Goal: Transaction & Acquisition: Purchase product/service

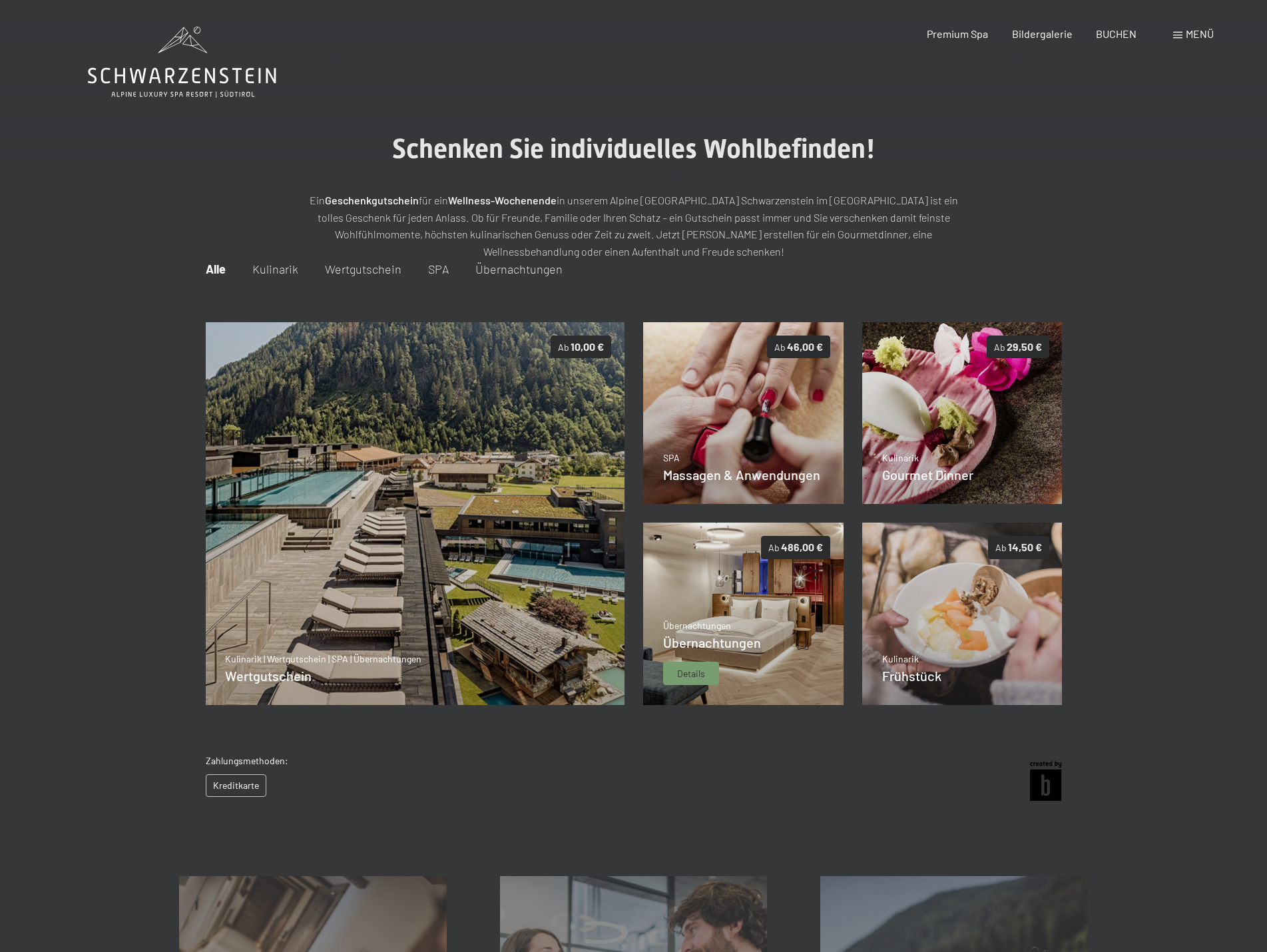
click at [749, 622] on p "Übernachtungen" at bounding box center [711, 625] width 98 height 13
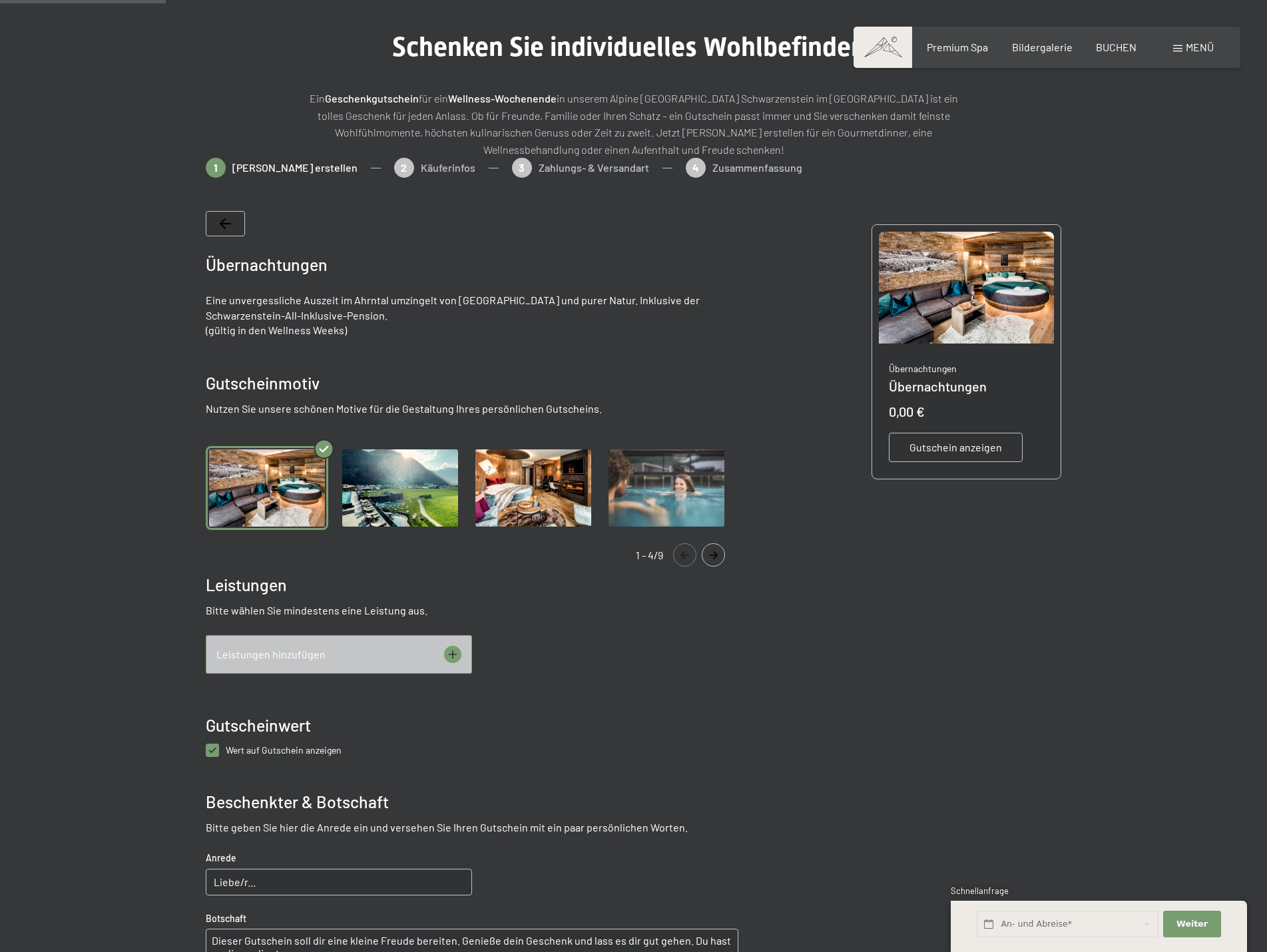
scroll to position [193, 0]
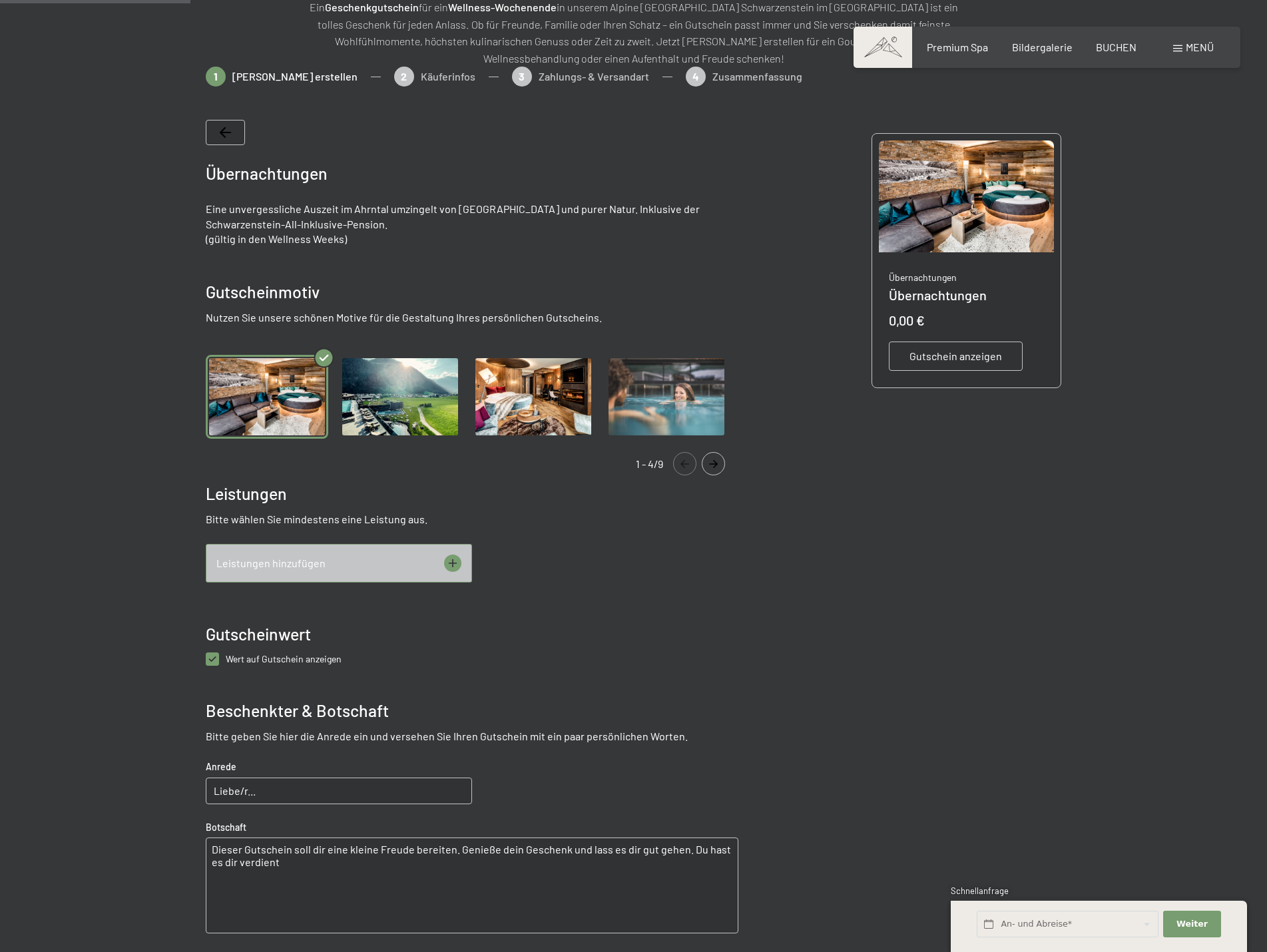
drag, startPoint x: 655, startPoint y: 661, endPoint x: 552, endPoint y: 653, distance: 103.3
drag, startPoint x: 552, startPoint y: 653, endPoint x: 662, endPoint y: 558, distance: 145.3
click at [662, 558] on div "0x Übernachtung(en) in der Panoramasuite mit Sauna für 2 Pers. 0 x 632,00 € 1 x…" at bounding box center [472, 563] width 532 height 38
click at [331, 565] on div "Leistungen hinzufügen" at bounding box center [339, 563] width 267 height 38
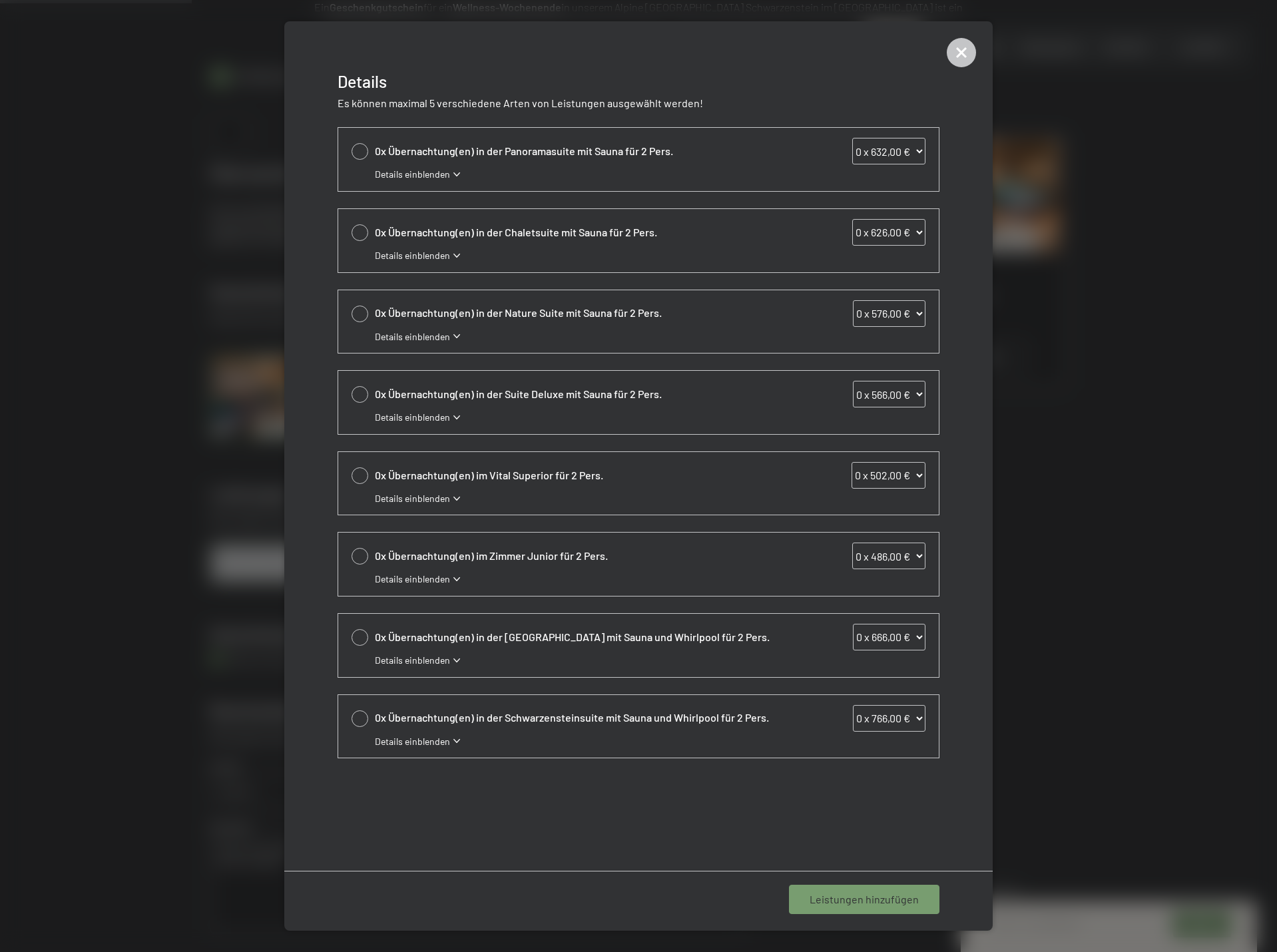
click at [362, 558] on div at bounding box center [360, 556] width 16 height 16
click at [888, 551] on select "0 x 486,00 € 1 x 486,00 € 2 x 486,00 € 3 x 486,00 € 4 x 486,00 € 5 x 486,00 € 6…" at bounding box center [889, 556] width 73 height 27
select select "2"
click at [852, 543] on select "0 x 486,00 € 1 x 486,00 € 2 x 486,00 € 3 x 486,00 € 4 x 486,00 € 5 x 486,00 € 6…" at bounding box center [889, 556] width 73 height 27
click at [833, 907] on div "1 Leistung hinzufügen" at bounding box center [867, 899] width 144 height 29
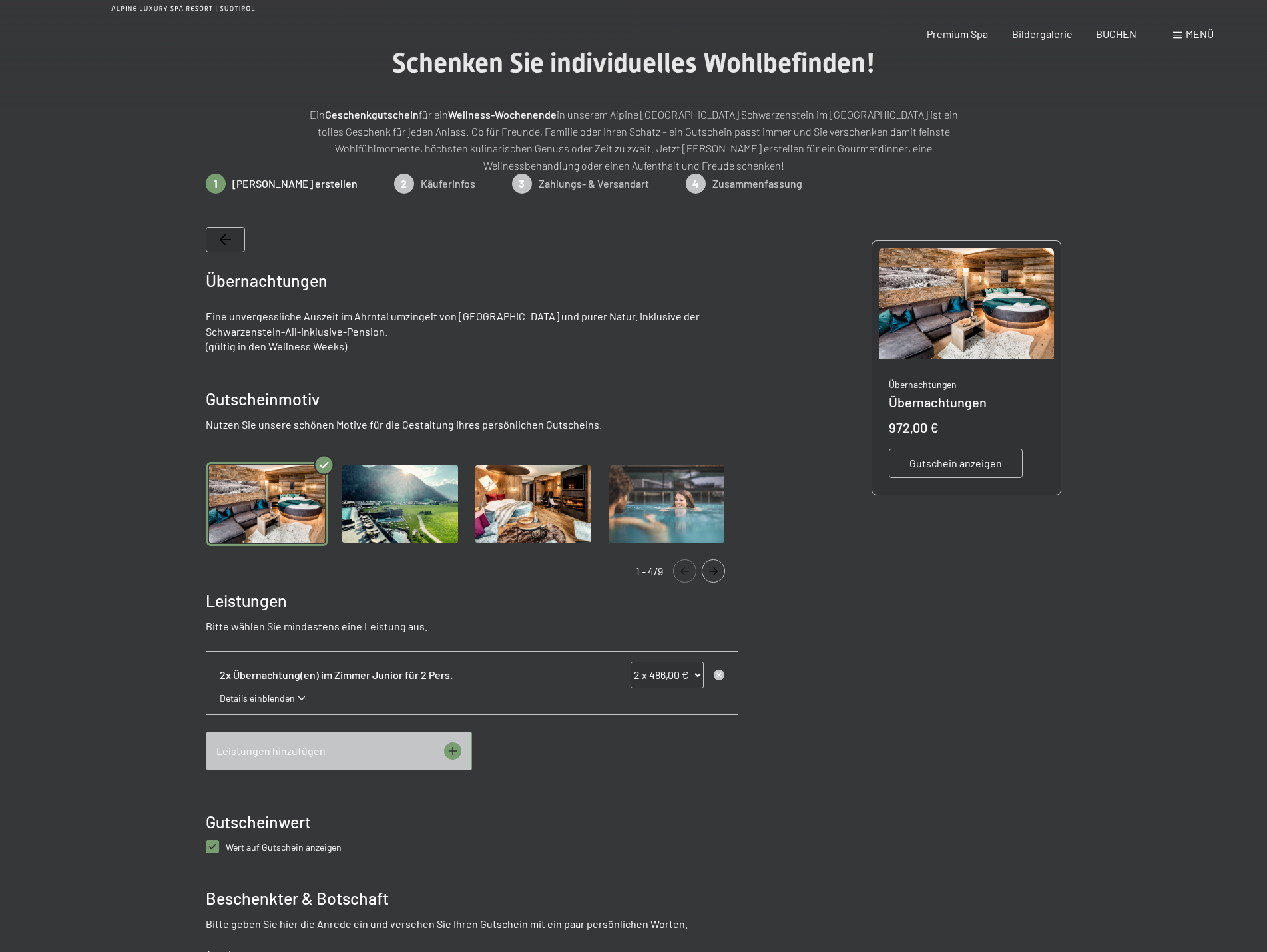
scroll to position [0, 0]
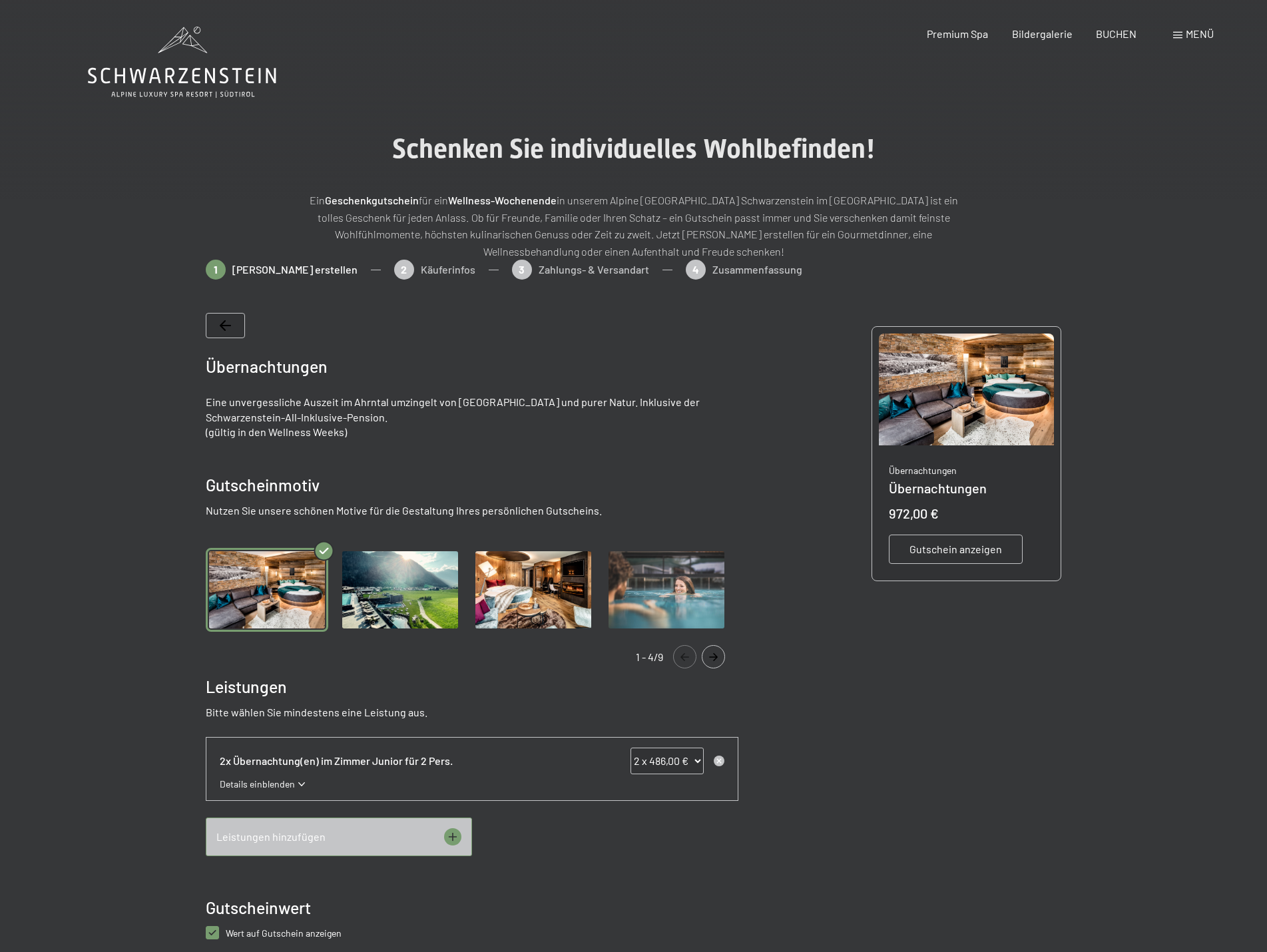
click at [431, 578] on img "Gallery" at bounding box center [400, 590] width 122 height 85
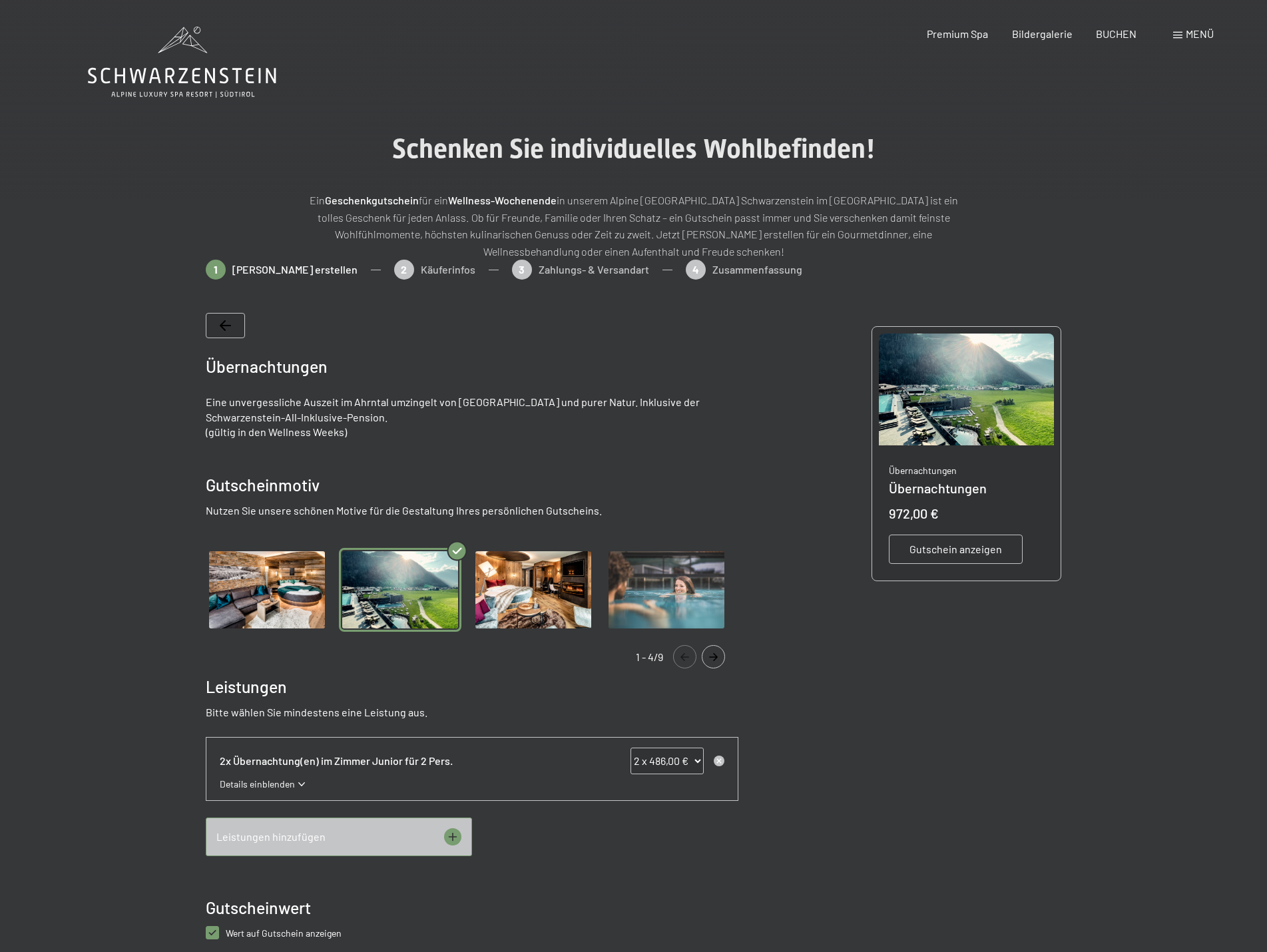
click at [515, 597] on img "Gallery" at bounding box center [533, 590] width 122 height 85
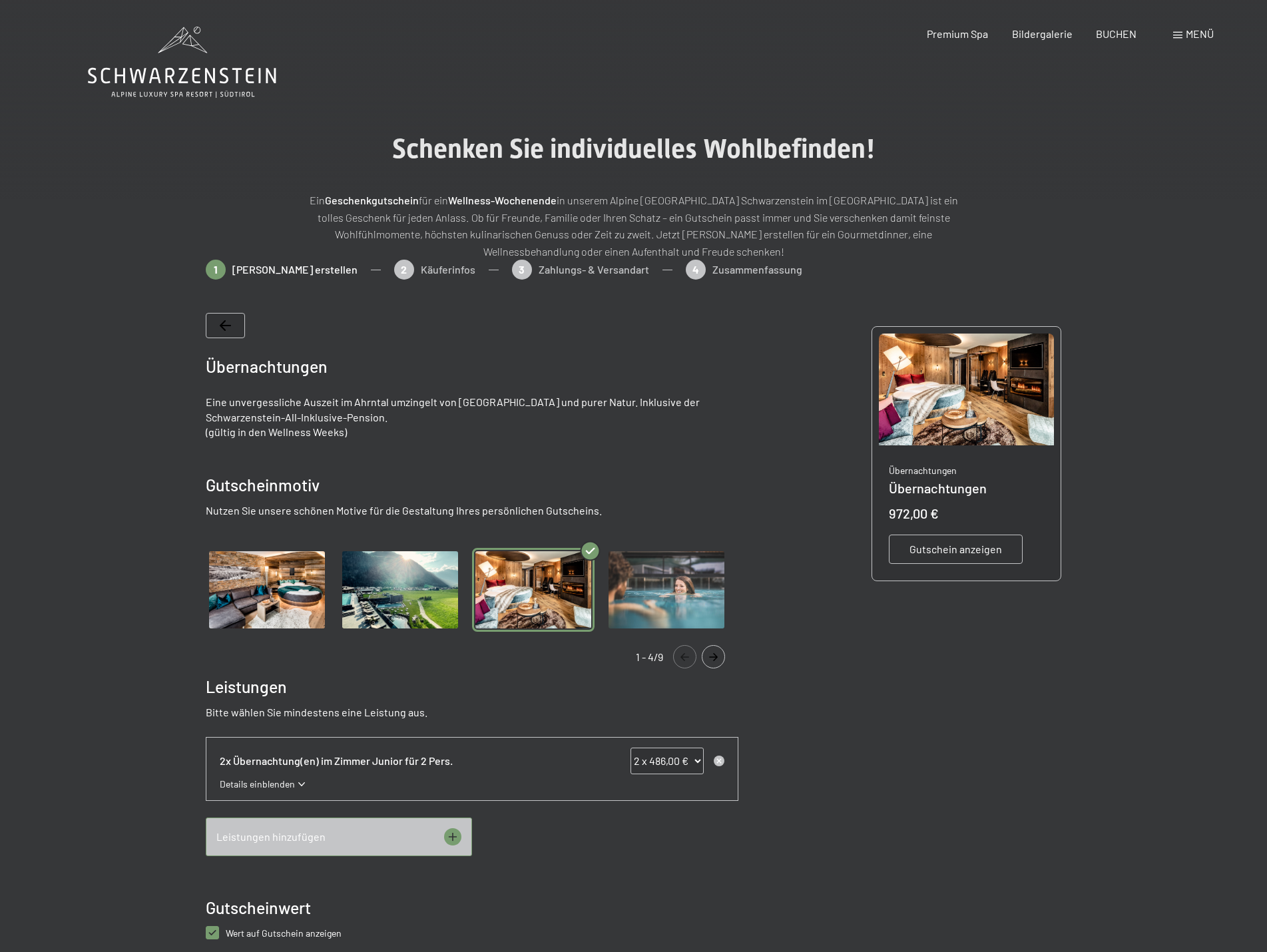
click at [647, 596] on img "Gallery" at bounding box center [666, 590] width 122 height 85
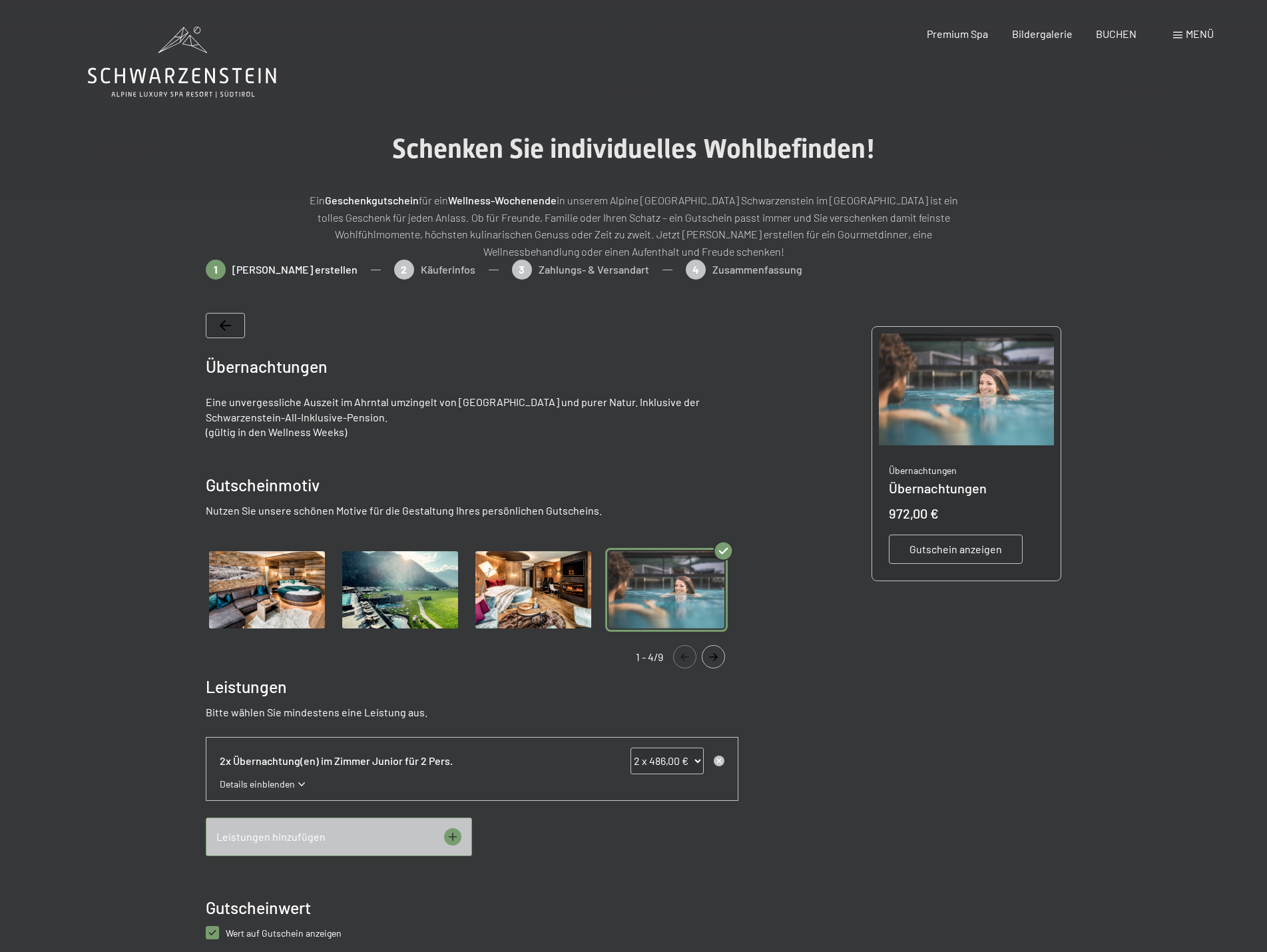
click at [707, 664] on button "Navigate to next slide" at bounding box center [713, 657] width 23 height 23
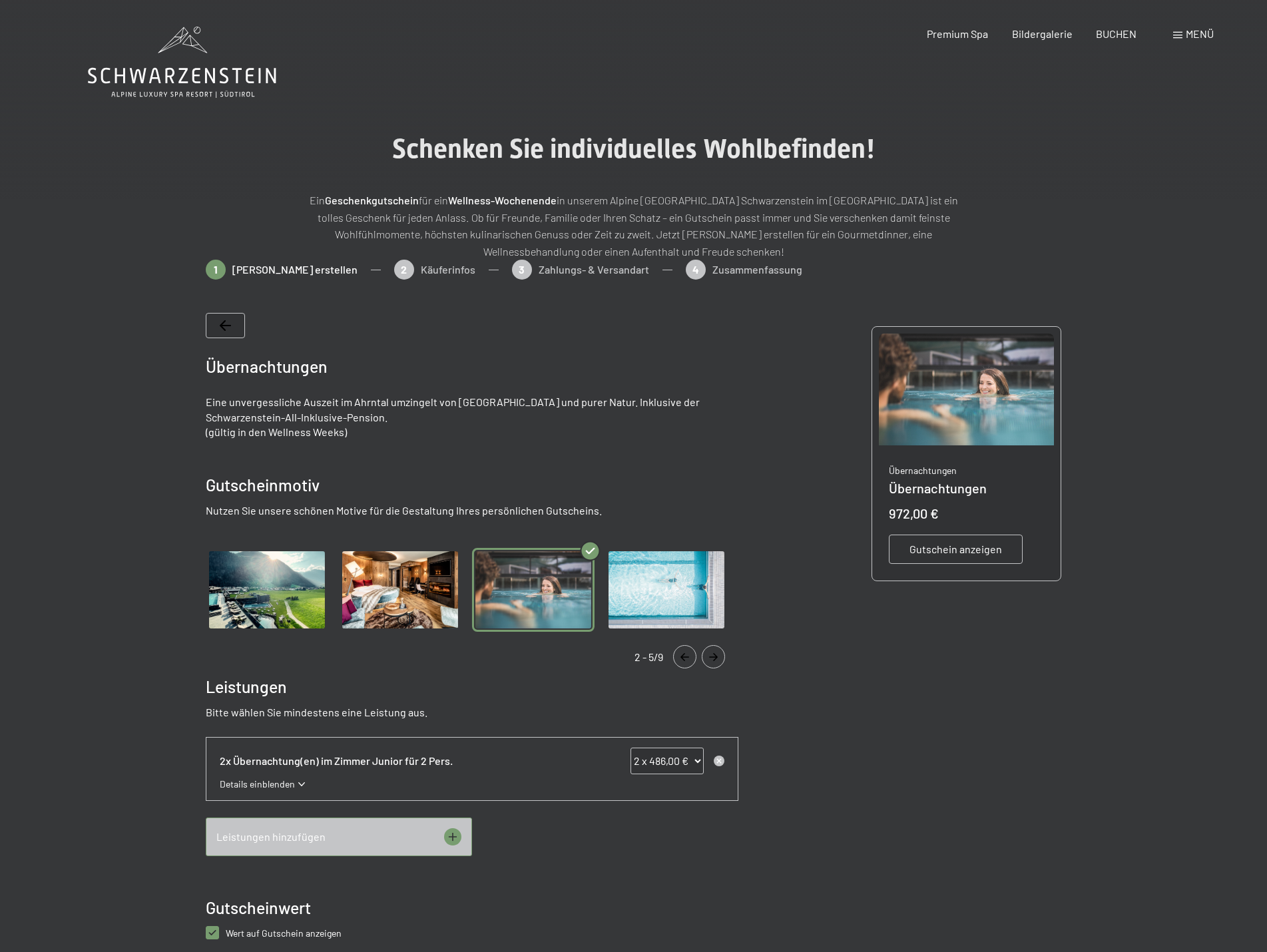
click at [712, 654] on icon "Navigate to next slide" at bounding box center [713, 657] width 22 height 8
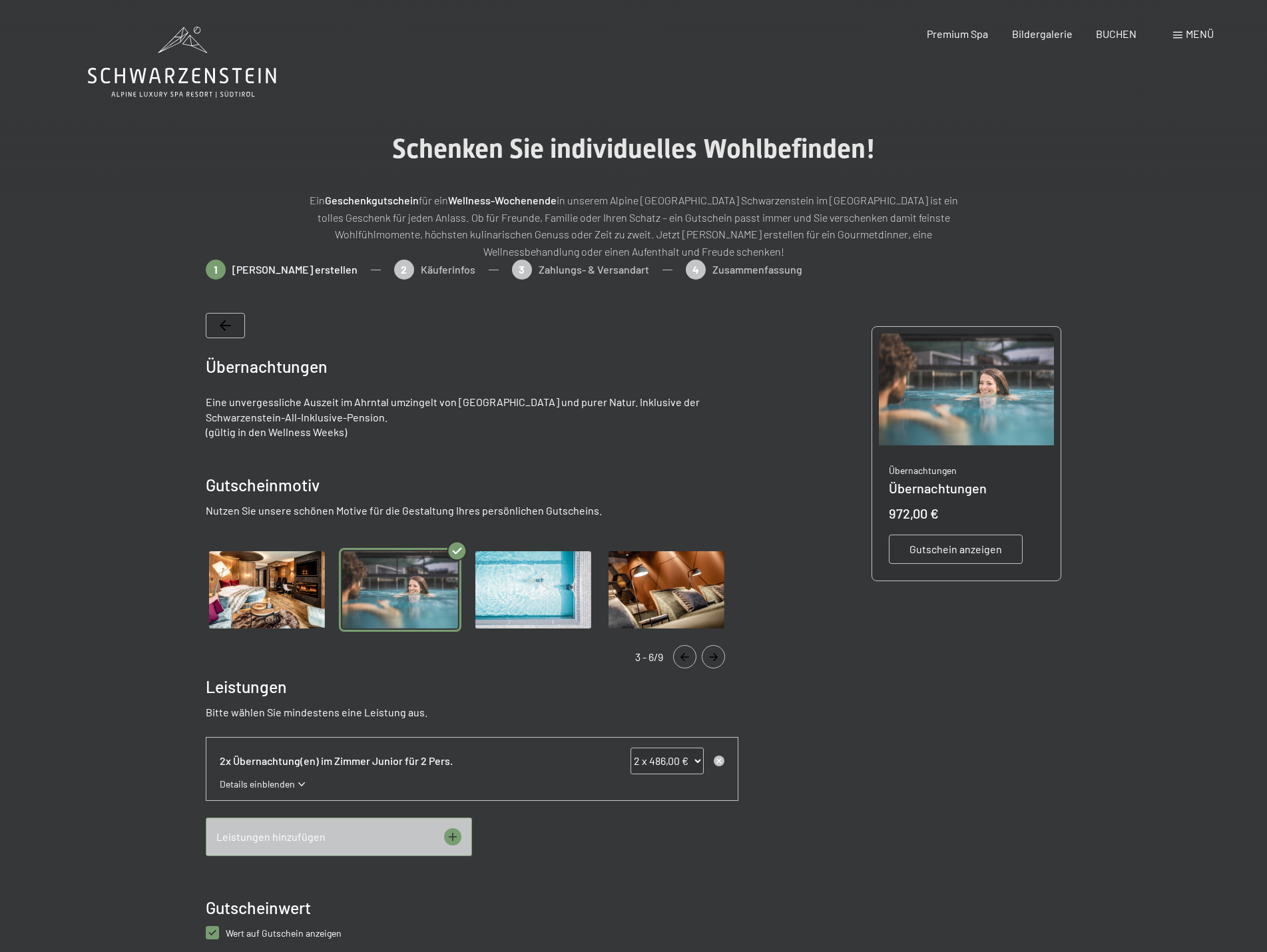
click at [712, 654] on icon "Navigate to next slide" at bounding box center [713, 657] width 22 height 8
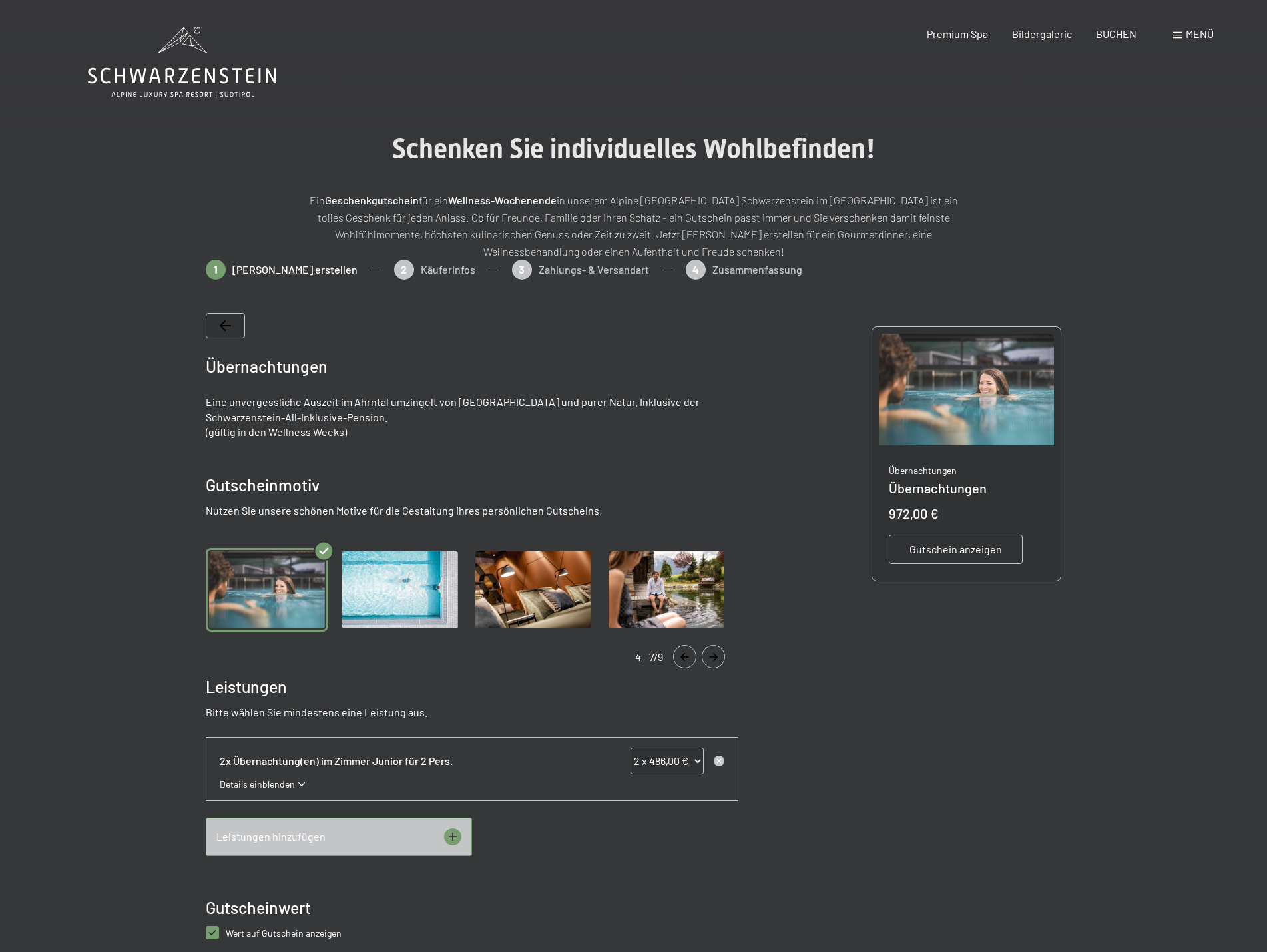
click at [575, 597] on img "Gallery" at bounding box center [533, 590] width 122 height 85
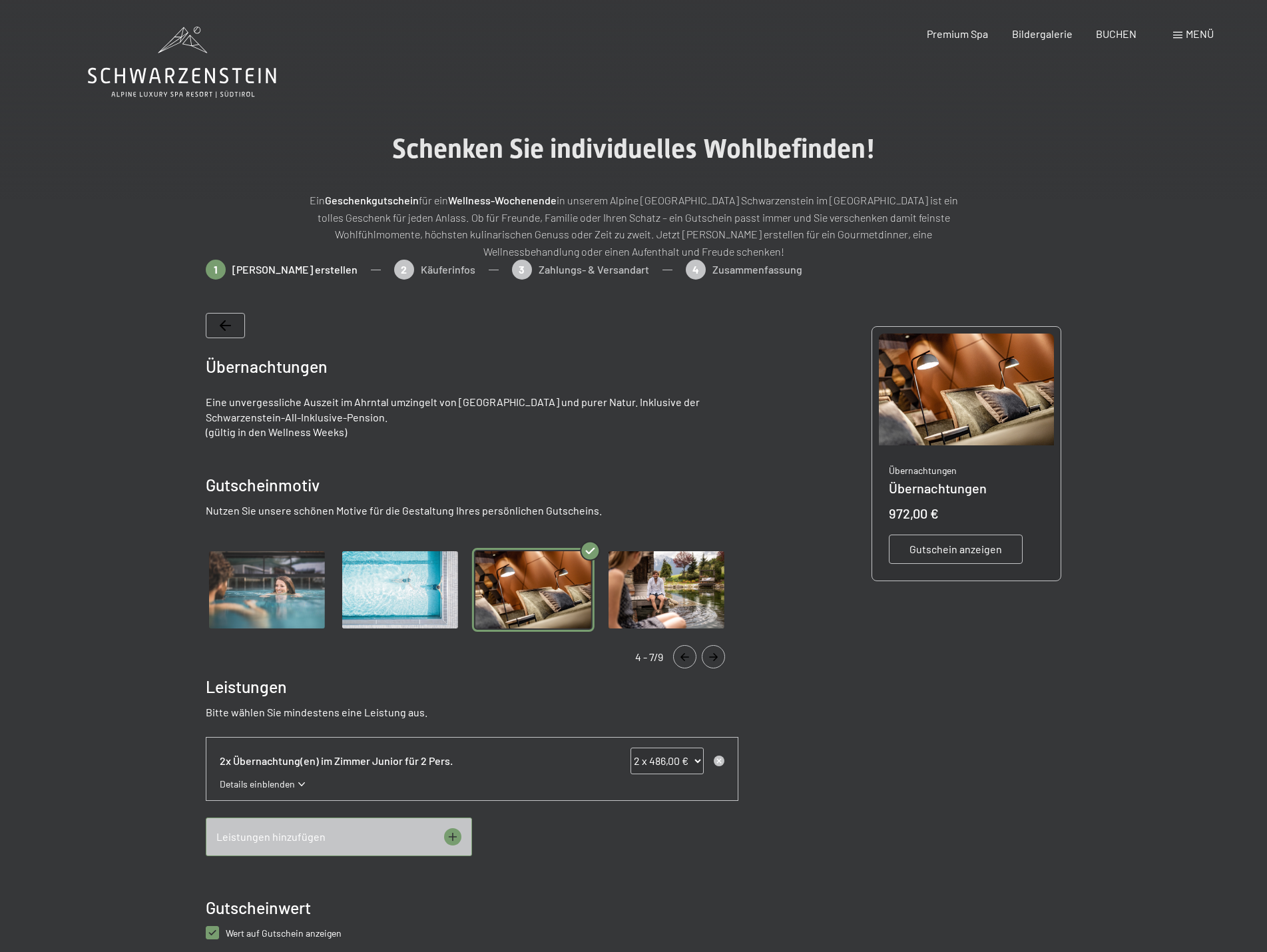
click at [669, 596] on img "Gallery" at bounding box center [666, 590] width 122 height 85
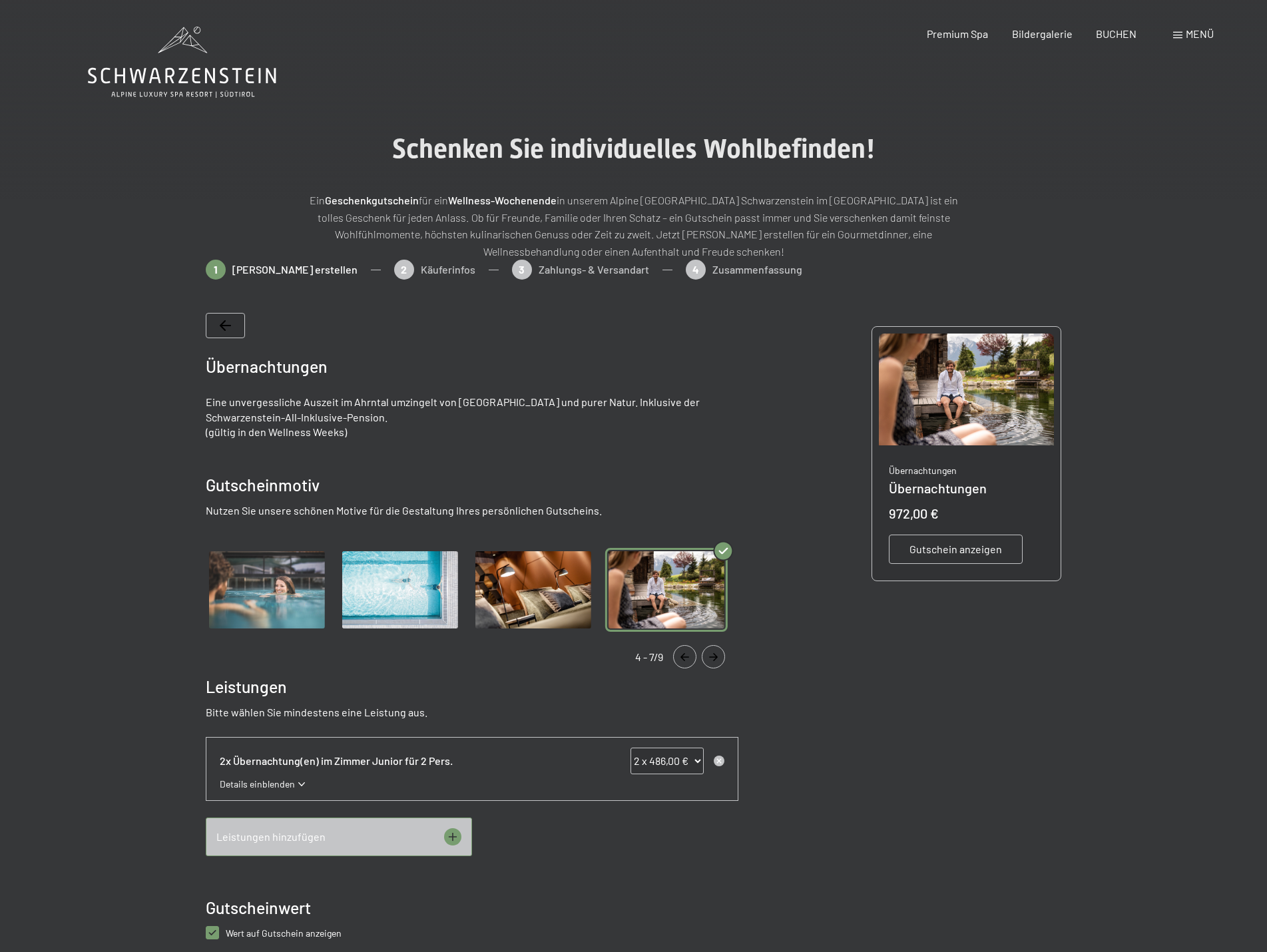
click at [710, 666] on button "Navigate to next slide" at bounding box center [713, 657] width 23 height 23
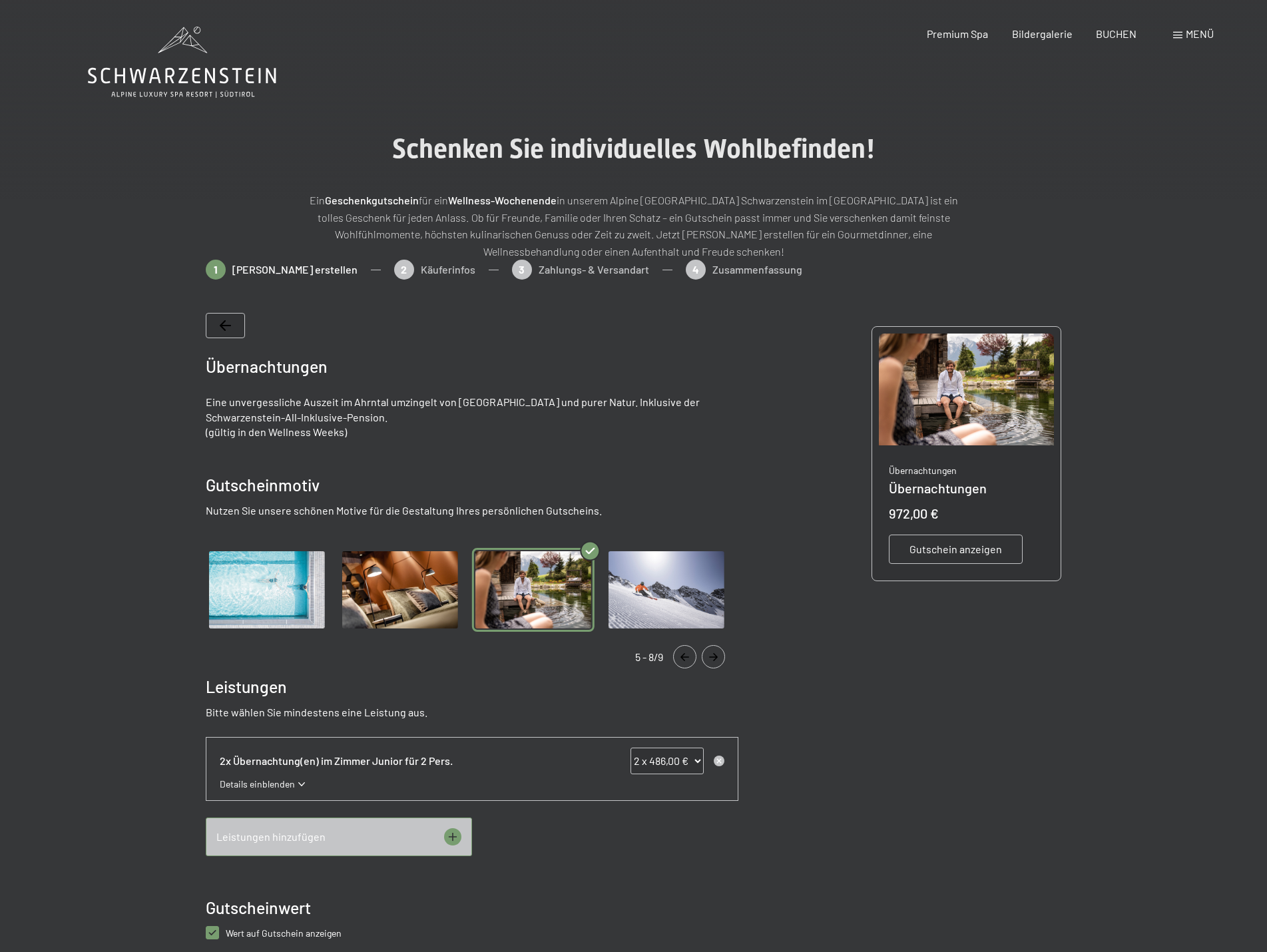
click at [713, 653] on icon "Navigate to next slide" at bounding box center [713, 657] width 9 height 8
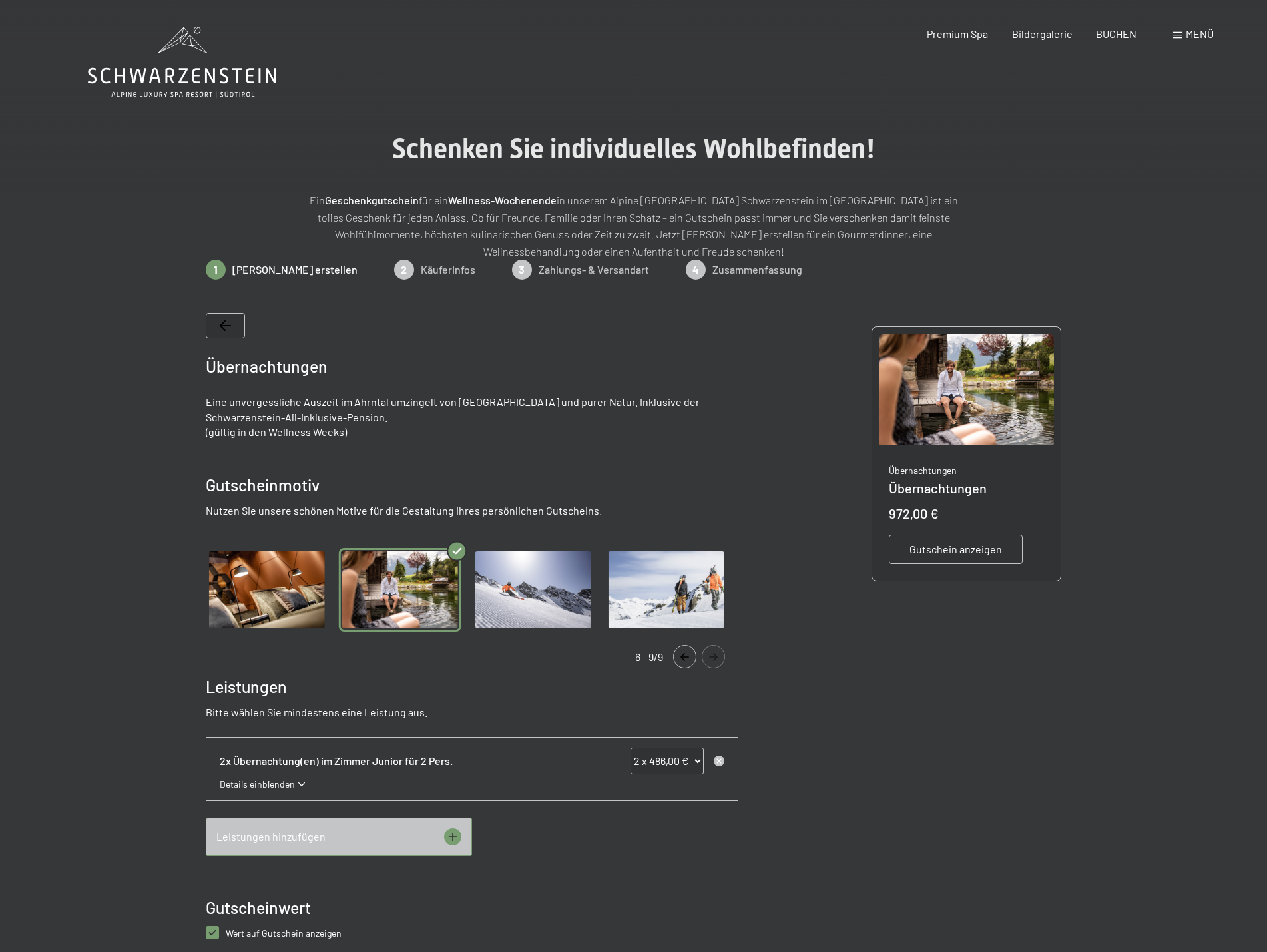
click at [713, 653] on icon "Navigate to next slide" at bounding box center [713, 657] width 9 height 8
click at [721, 658] on icon "Navigate to next slide" at bounding box center [713, 657] width 22 height 8
